Goal: Find specific page/section: Find specific page/section

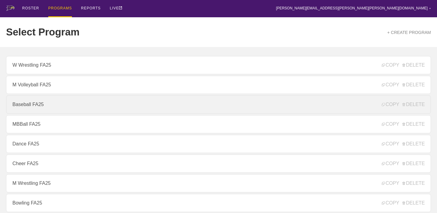
click at [85, 103] on link "Baseball FA25" at bounding box center [218, 105] width 425 height 18
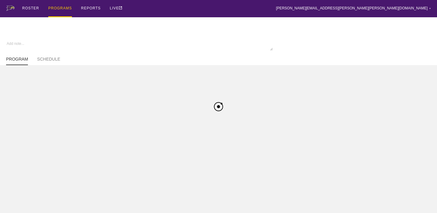
type textarea "x"
type input "Baseball FA25"
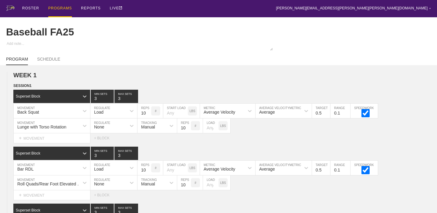
click at [66, 9] on div "PROGRAMS" at bounding box center [60, 8] width 24 height 17
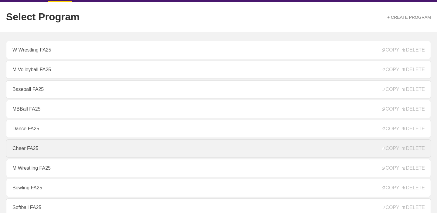
scroll to position [19, 0]
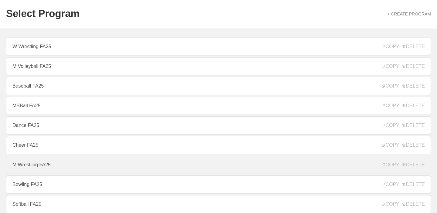
click at [79, 165] on link "M Wrestling FA25" at bounding box center [218, 165] width 425 height 18
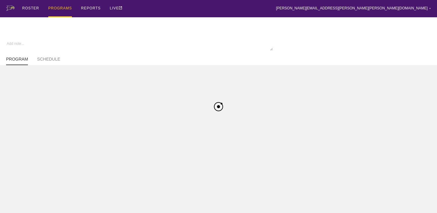
type textarea "x"
type input "M Wrestling FA25"
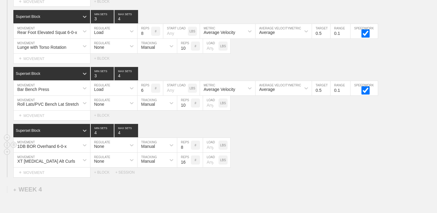
scroll to position [1332, 0]
